Goal: Task Accomplishment & Management: Manage account settings

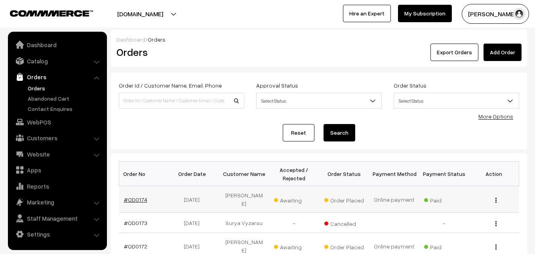
click at [132, 197] on link "#OD0174" at bounding box center [135, 199] width 23 height 7
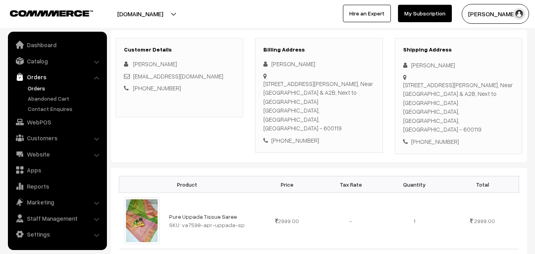
scroll to position [119, 0]
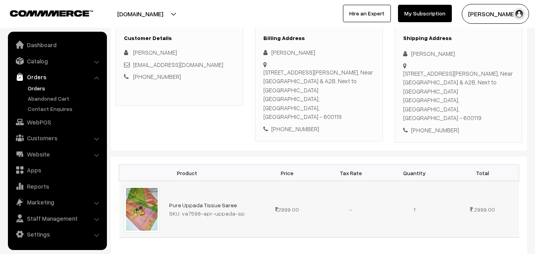
drag, startPoint x: 180, startPoint y: 196, endPoint x: 240, endPoint y: 201, distance: 60.0
click at [240, 201] on td "Pure Uppada Tissue Saree SKU: va7598-apr-uppada-sp" at bounding box center [209, 209] width 91 height 57
copy div "va7598-apr-uppada-sp"
click at [44, 97] on link "Abandoned Cart" at bounding box center [65, 98] width 78 height 8
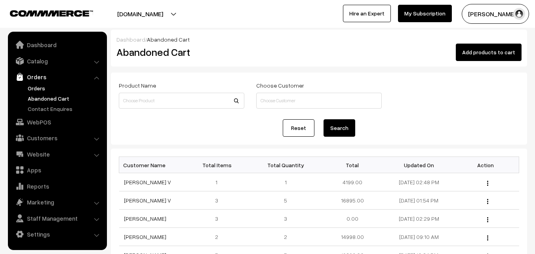
click at [38, 88] on link "Orders" at bounding box center [65, 88] width 78 height 8
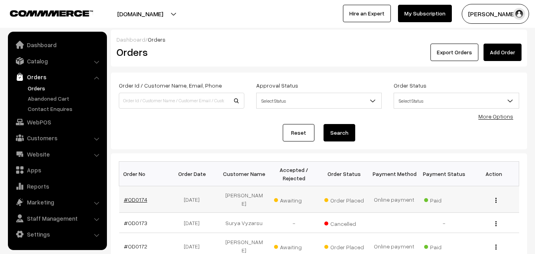
click at [136, 199] on link "#OD0174" at bounding box center [135, 199] width 23 height 7
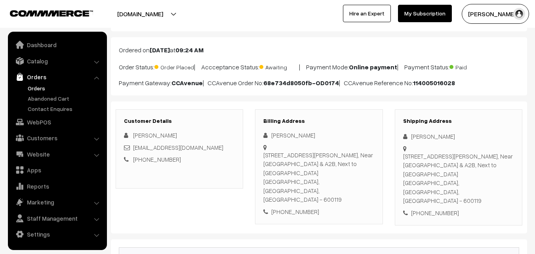
scroll to position [119, 0]
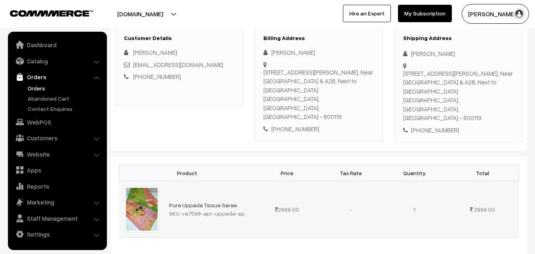
drag, startPoint x: 180, startPoint y: 196, endPoint x: 244, endPoint y: 198, distance: 64.1
click at [244, 209] on div "SKU: va7598-apr-uppada-sp" at bounding box center [210, 213] width 82 height 8
copy div "va7598-apr-uppada-sp"
click at [47, 62] on link "Catalog" at bounding box center [57, 61] width 94 height 14
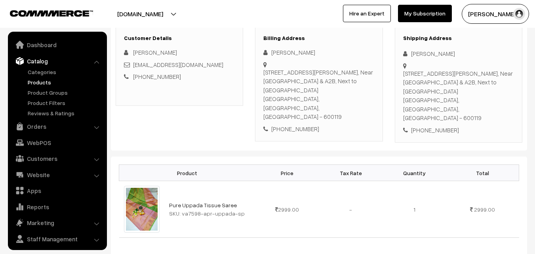
click at [43, 81] on link "Products" at bounding box center [65, 82] width 78 height 8
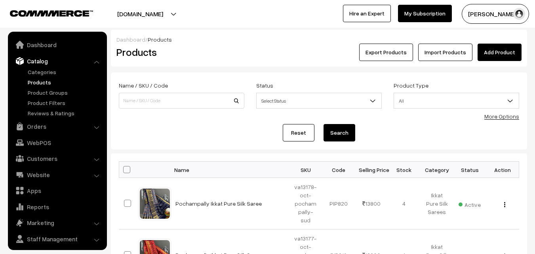
scroll to position [20, 0]
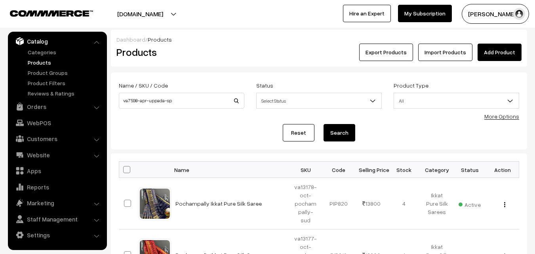
type input "va7598-apr-uppada-sp"
click at [335, 131] on button "Search" at bounding box center [339, 132] width 32 height 17
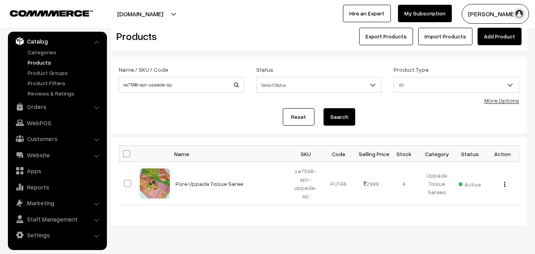
scroll to position [38, 0]
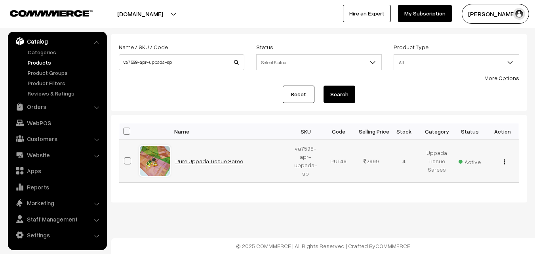
click at [199, 162] on link "Pure Uppada Tissue Saree" at bounding box center [209, 161] width 68 height 7
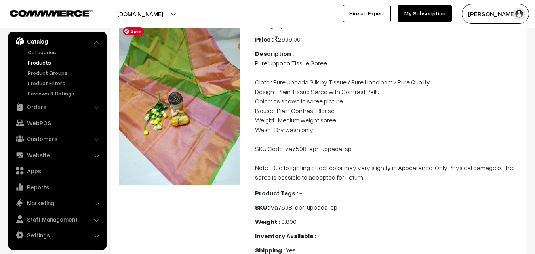
scroll to position [79, 0]
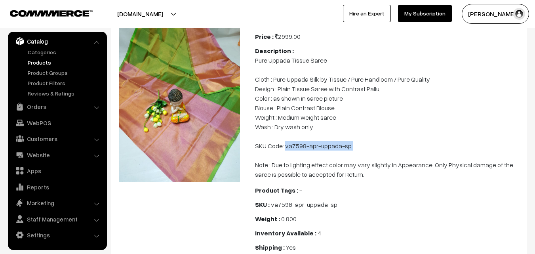
drag, startPoint x: 285, startPoint y: 144, endPoint x: 372, endPoint y: 152, distance: 86.7
click at [372, 152] on p "Pure Uppada Tissue Saree Cloth : Pure Uppada Silk by Tissue / Pure Handloom / P…" at bounding box center [388, 116] width 267 height 123
copy p "va7598-apr-uppada-sp"
click at [47, 62] on link "Products" at bounding box center [65, 62] width 78 height 8
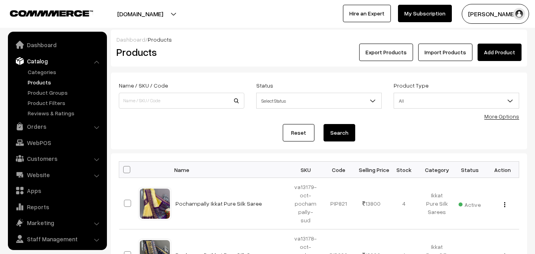
scroll to position [20, 0]
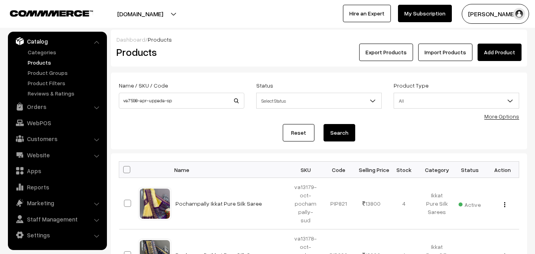
type input "va7598-apr-uppada-sp"
click at [340, 136] on button "Search" at bounding box center [339, 132] width 32 height 17
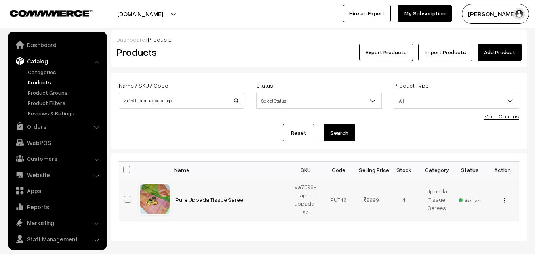
scroll to position [20, 0]
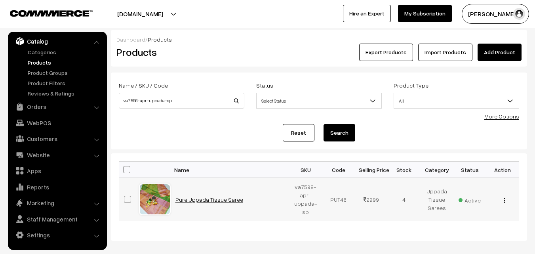
click at [203, 196] on link "Pure Uppada Tissue Saree" at bounding box center [209, 199] width 68 height 7
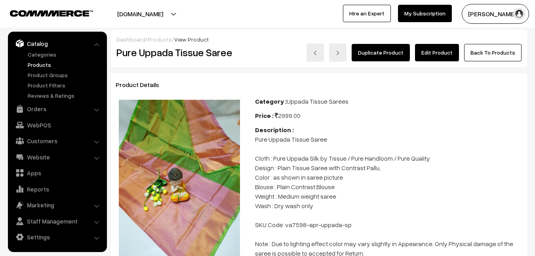
scroll to position [17, 0]
click at [55, 65] on link "Products" at bounding box center [65, 65] width 78 height 8
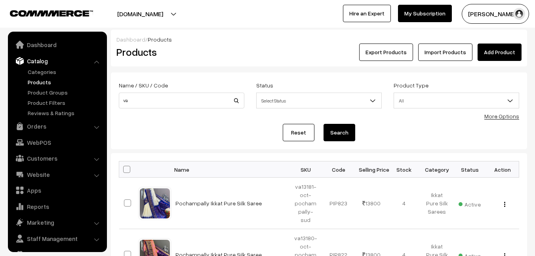
scroll to position [17, 0]
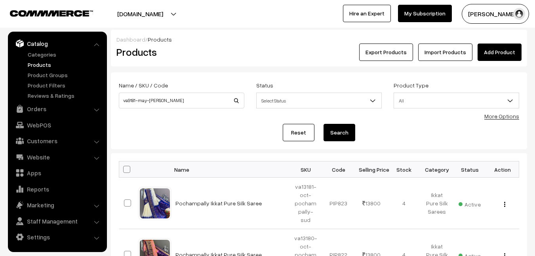
type input "va9181-may-[PERSON_NAME]"
click at [323, 124] on button "Search" at bounding box center [339, 132] width 32 height 17
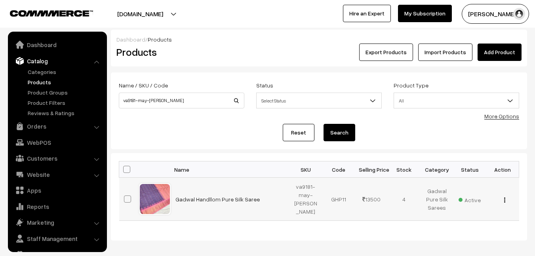
scroll to position [17, 0]
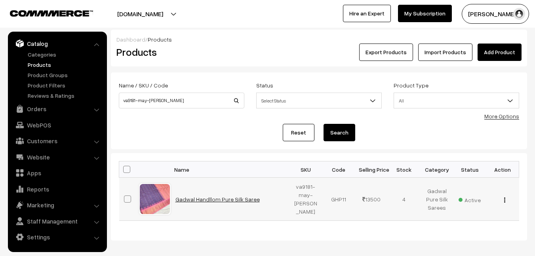
click at [240, 200] on link "Gadwal Handllom Pure Silk Saree" at bounding box center [217, 199] width 84 height 7
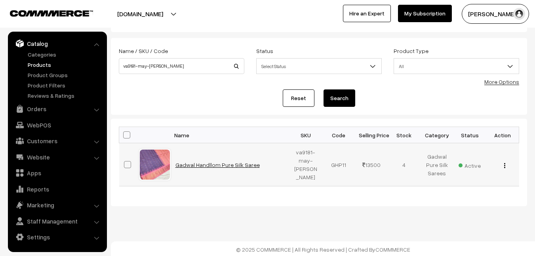
click at [234, 167] on link "Gadwal Handllom Pure Silk Saree" at bounding box center [217, 164] width 84 height 7
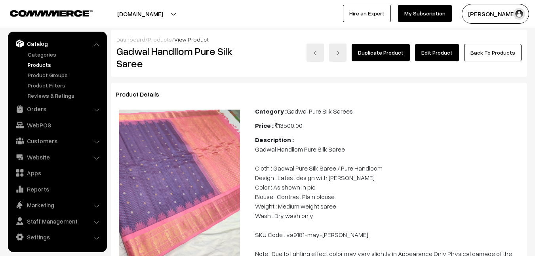
click at [430, 53] on link "Edit Product" at bounding box center [437, 52] width 44 height 17
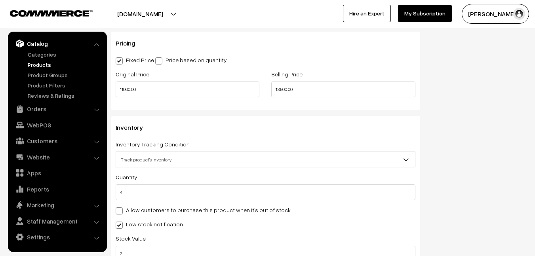
scroll to position [712, 0]
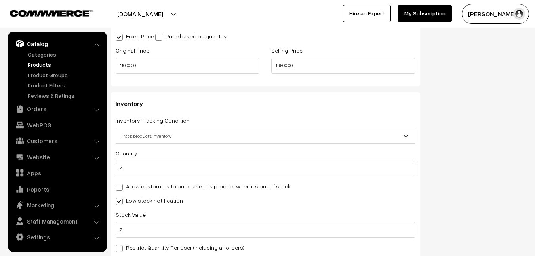
drag, startPoint x: 156, startPoint y: 171, endPoint x: 112, endPoint y: 171, distance: 43.9
click at [112, 171] on div "Inventory Inventory Tracking Condition Don't track inventory Track product's in…" at bounding box center [265, 178] width 309 height 173
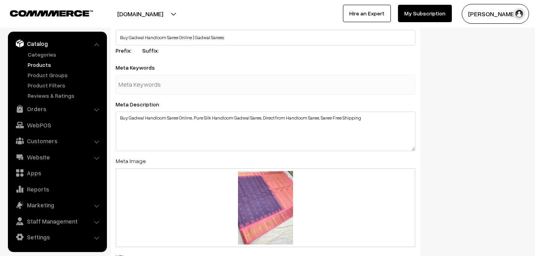
scroll to position [1221, 0]
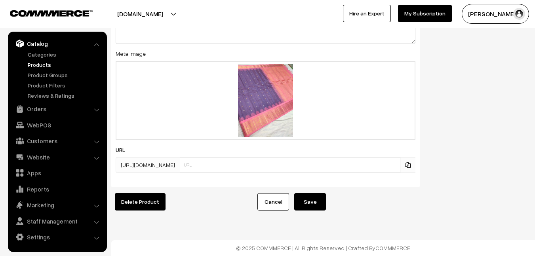
type input "0"
click at [319, 198] on button "Save" at bounding box center [310, 201] width 32 height 17
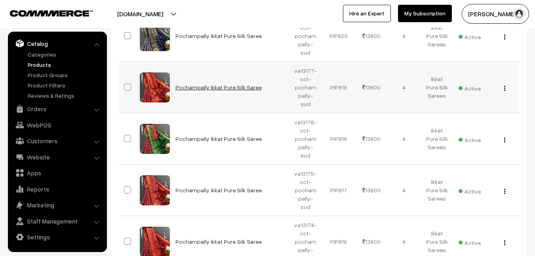
scroll to position [452, 0]
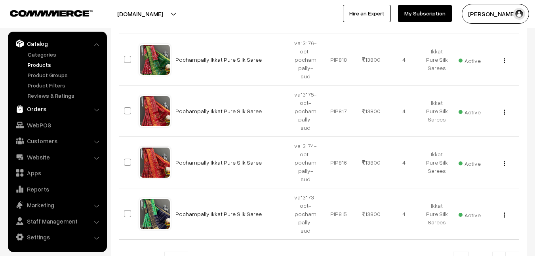
click at [31, 108] on link "Orders" at bounding box center [57, 109] width 94 height 14
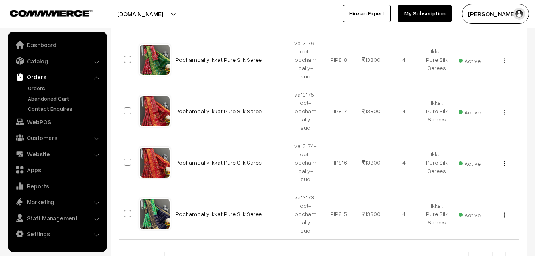
scroll to position [0, 0]
click at [33, 90] on link "Orders" at bounding box center [65, 88] width 78 height 8
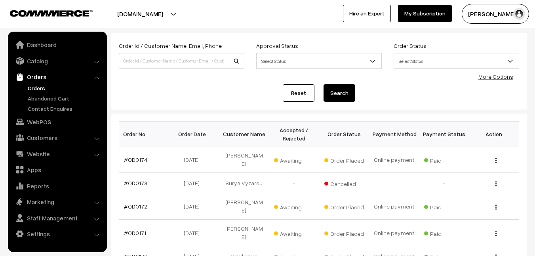
scroll to position [79, 0]
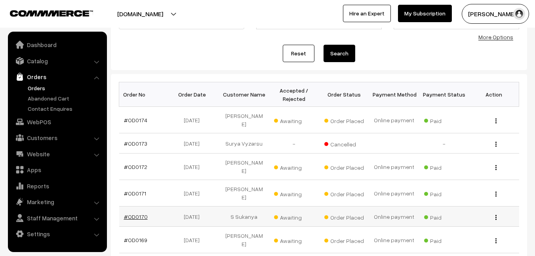
click at [134, 213] on link "#OD0170" at bounding box center [136, 216] width 24 height 7
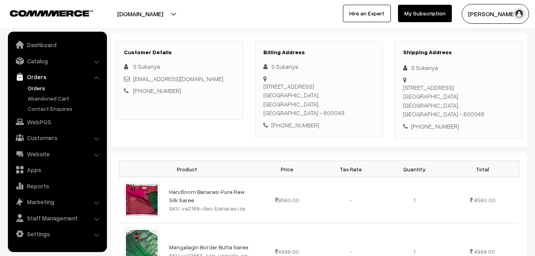
scroll to position [119, 0]
